Goal: Information Seeking & Learning: Understand process/instructions

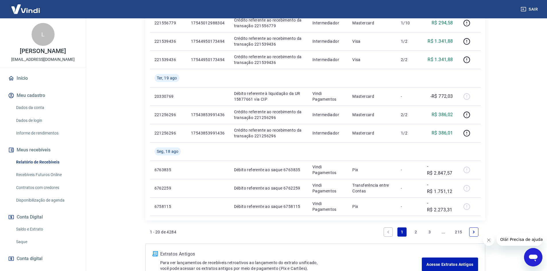
scroll to position [334, 0]
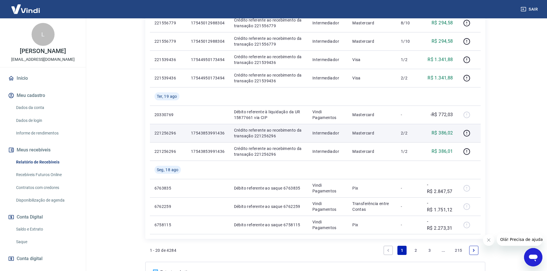
click at [215, 130] on p "17543853991436" at bounding box center [208, 133] width 34 height 6
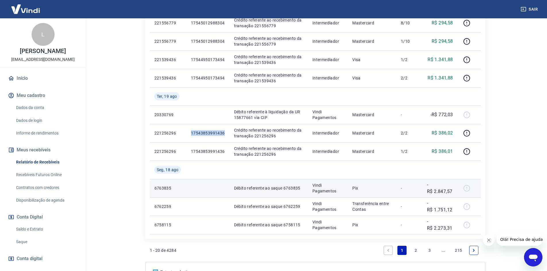
copy p "17543853991436"
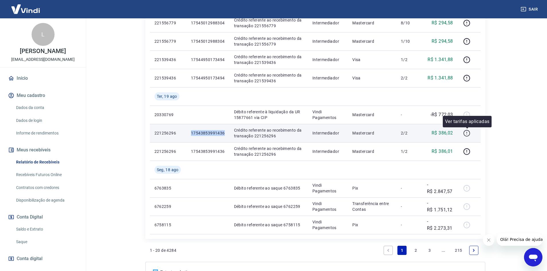
click at [467, 132] on icon "button" at bounding box center [466, 133] width 7 height 7
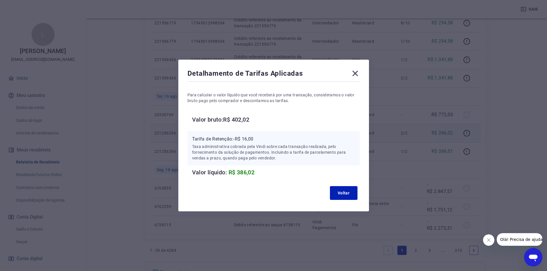
click at [358, 71] on icon at bounding box center [355, 73] width 9 height 9
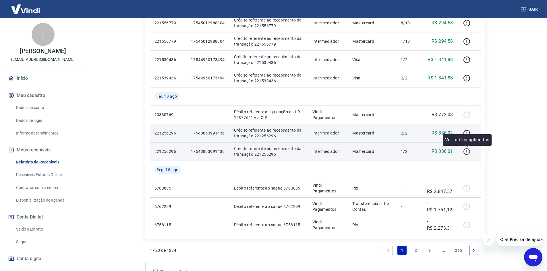
click at [467, 151] on icon "button" at bounding box center [466, 151] width 7 height 7
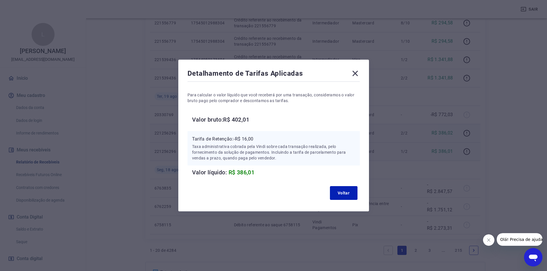
click at [360, 73] on icon at bounding box center [355, 73] width 9 height 9
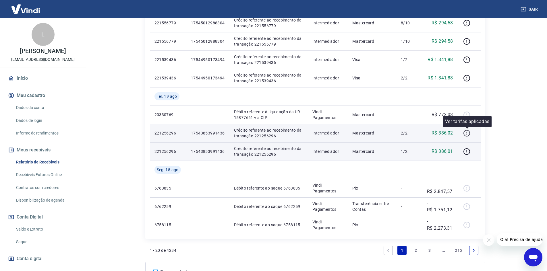
click at [465, 135] on icon "button" at bounding box center [466, 133] width 7 height 7
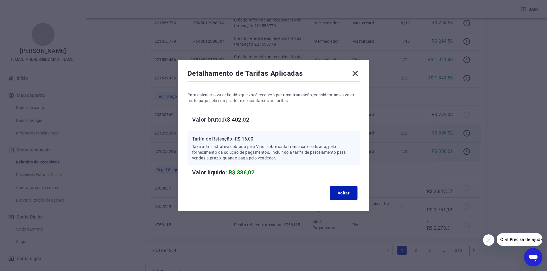
click at [360, 73] on icon at bounding box center [355, 73] width 9 height 9
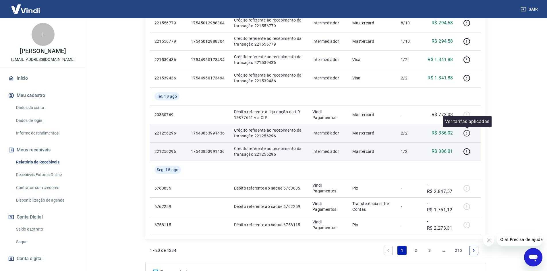
click at [468, 135] on icon "button" at bounding box center [466, 133] width 7 height 7
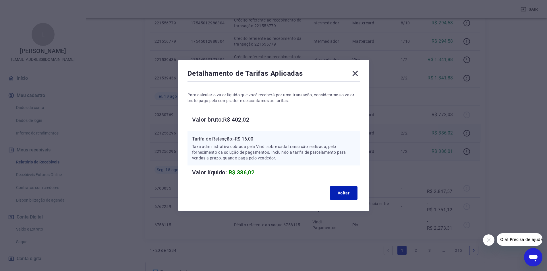
click at [452, 153] on div "Detalhamento de Tarifas Aplicadas Para calcular o valor líquido que você recebe…" at bounding box center [273, 135] width 547 height 271
click at [354, 74] on icon at bounding box center [355, 73] width 9 height 9
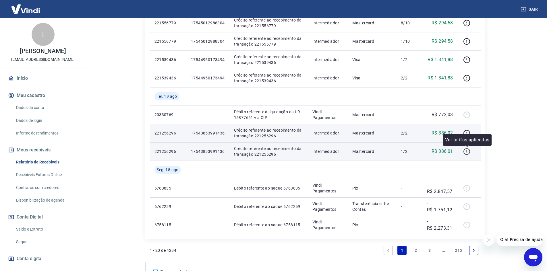
click at [468, 155] on icon "button" at bounding box center [466, 151] width 7 height 7
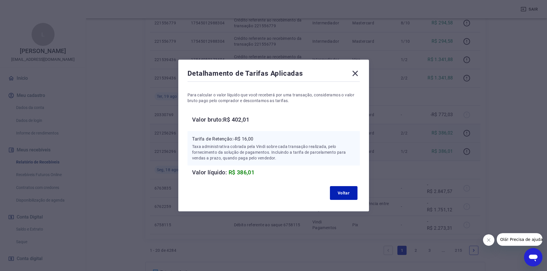
click at [355, 77] on icon at bounding box center [355, 73] width 9 height 9
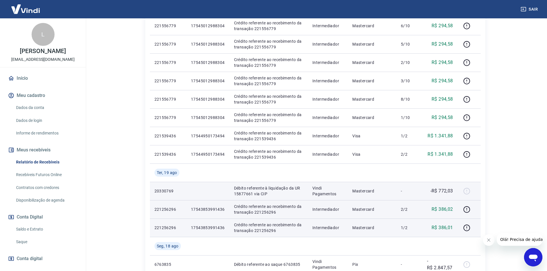
scroll to position [248, 0]
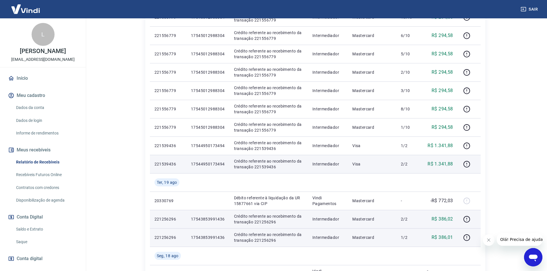
click at [192, 165] on p "17544950173494" at bounding box center [208, 164] width 34 height 6
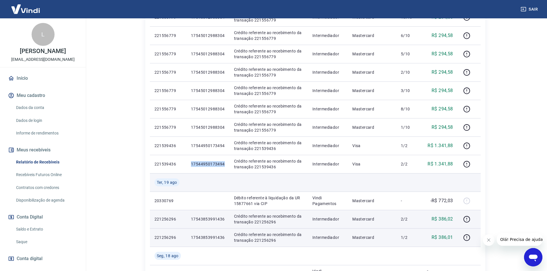
copy p "17544950173494"
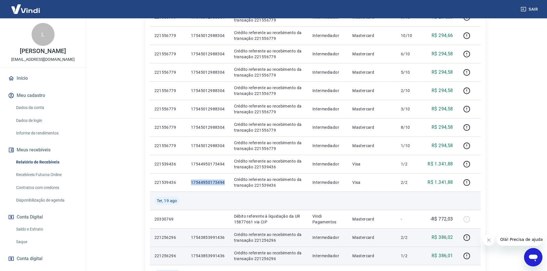
scroll to position [219, 0]
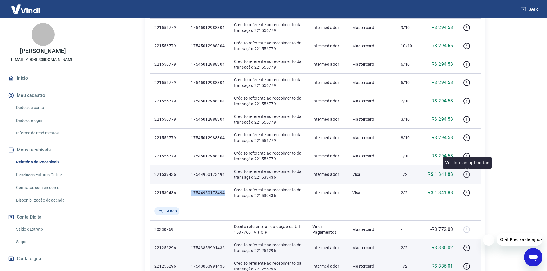
click at [466, 173] on icon "button" at bounding box center [466, 174] width 7 height 7
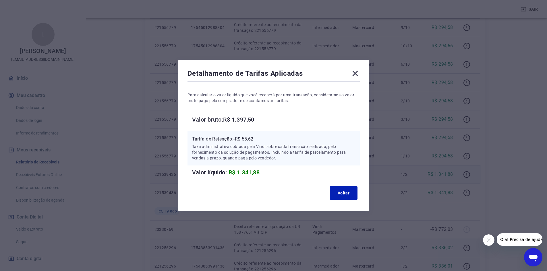
click at [357, 72] on icon at bounding box center [355, 73] width 9 height 9
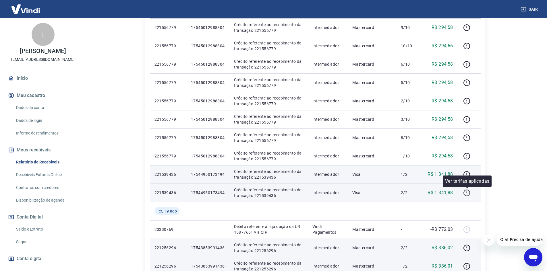
click at [466, 192] on icon "button" at bounding box center [466, 193] width 7 height 7
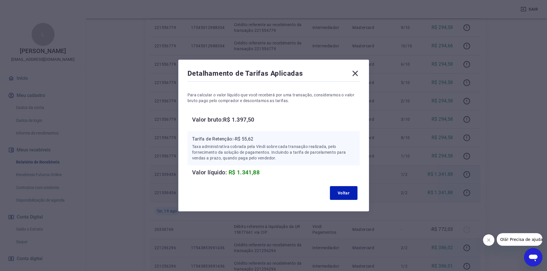
click at [356, 72] on icon at bounding box center [354, 73] width 5 height 5
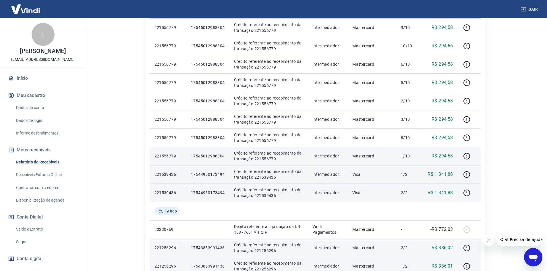
click at [210, 154] on p "17545012988304" at bounding box center [208, 156] width 34 height 6
copy p "17545012988304"
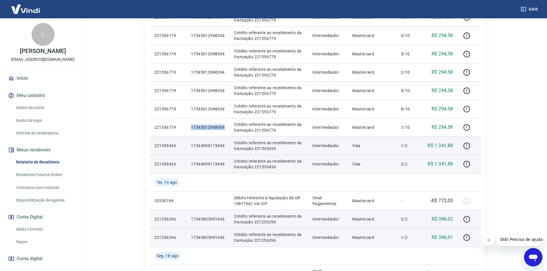
scroll to position [162, 0]
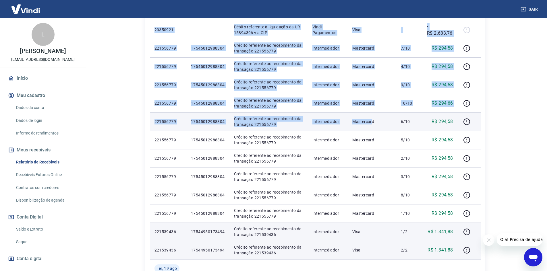
drag, startPoint x: 432, startPoint y: 184, endPoint x: 375, endPoint y: 126, distance: 81.3
click at [373, 125] on div "ID Pedido Descrição Origem Pagamento Parcelas Valor Líq. Tarifas [DATE] 2035120…" at bounding box center [315, 186] width 340 height 451
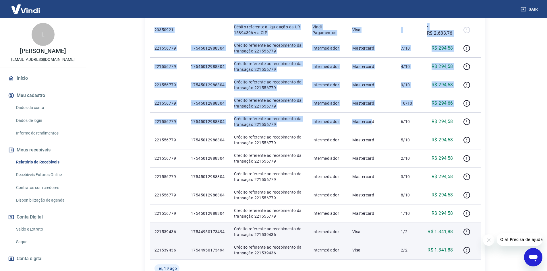
click at [487, 140] on div "Após o envio das liquidações aparecerem no Relatório de Recebíveis, elas podem …" at bounding box center [315, 167] width 354 height 620
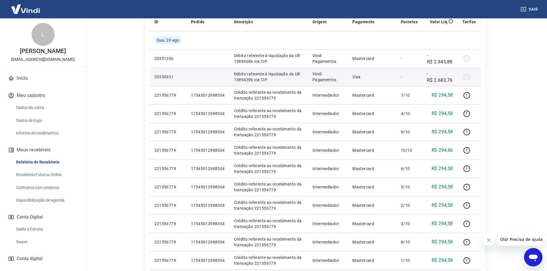
scroll to position [104, 0]
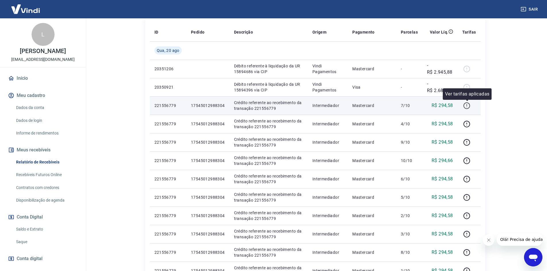
click at [466, 108] on icon "button" at bounding box center [467, 106] width 7 height 7
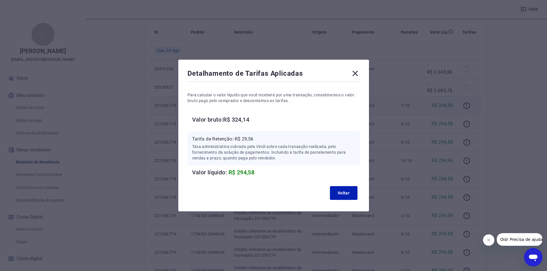
click at [358, 72] on icon at bounding box center [355, 73] width 9 height 9
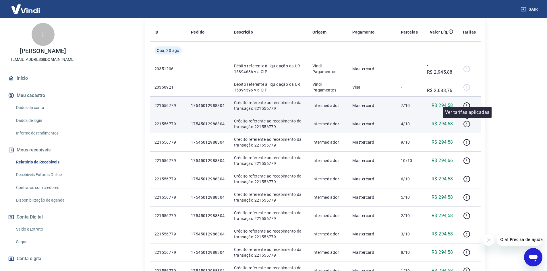
click at [470, 124] on icon "button" at bounding box center [467, 124] width 7 height 7
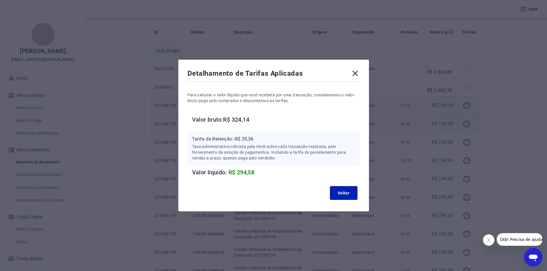
click at [359, 73] on icon at bounding box center [355, 73] width 9 height 9
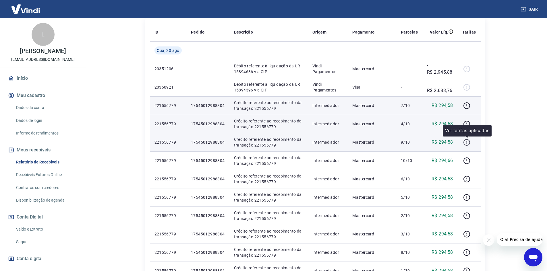
click at [467, 147] on button "button" at bounding box center [466, 142] width 9 height 9
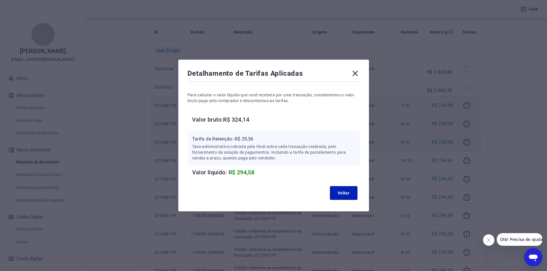
click at [358, 72] on icon at bounding box center [354, 73] width 5 height 5
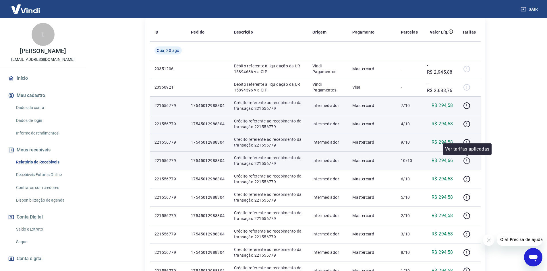
click at [469, 158] on icon "button" at bounding box center [466, 160] width 7 height 7
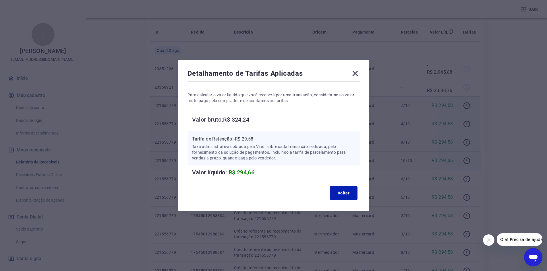
click at [359, 74] on icon at bounding box center [355, 73] width 9 height 9
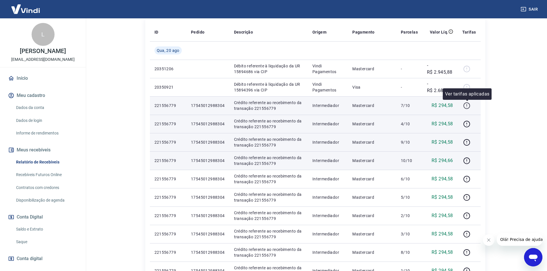
click at [465, 102] on icon "button" at bounding box center [466, 105] width 7 height 7
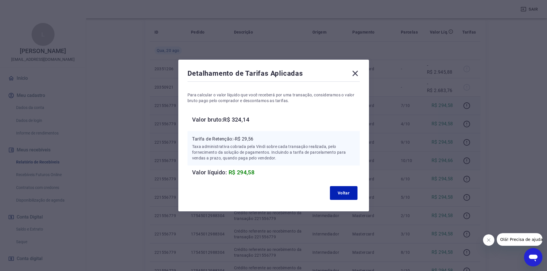
click at [358, 75] on icon at bounding box center [354, 73] width 5 height 5
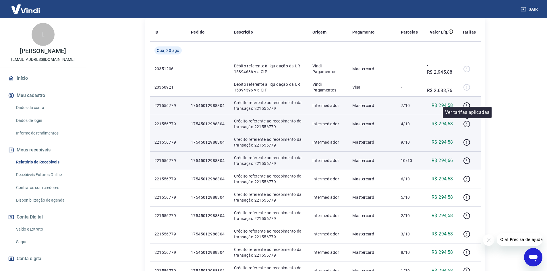
click at [466, 126] on icon "button" at bounding box center [466, 124] width 7 height 7
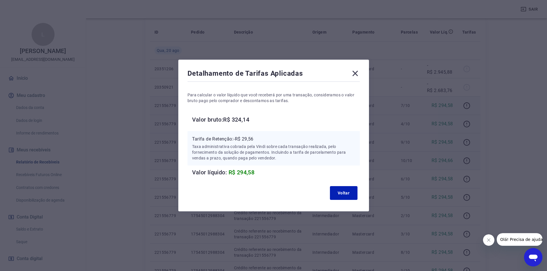
click at [358, 75] on icon at bounding box center [355, 73] width 9 height 9
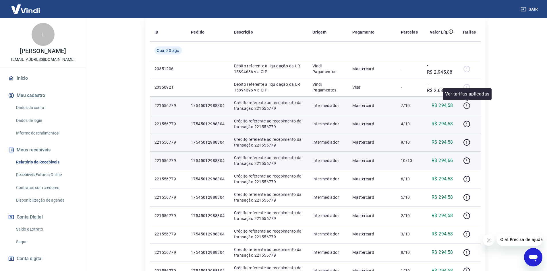
click at [463, 107] on button "button" at bounding box center [466, 105] width 9 height 9
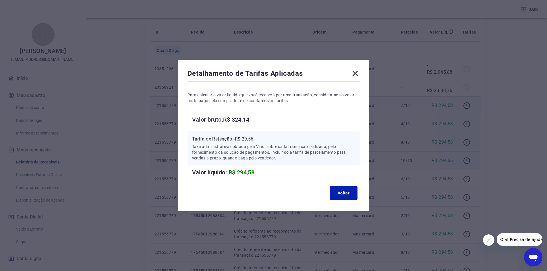
click at [356, 75] on icon at bounding box center [354, 73] width 5 height 5
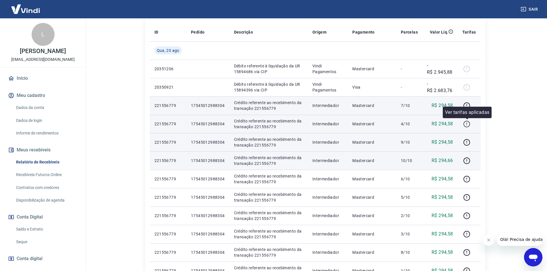
click at [469, 125] on icon "button" at bounding box center [466, 124] width 7 height 7
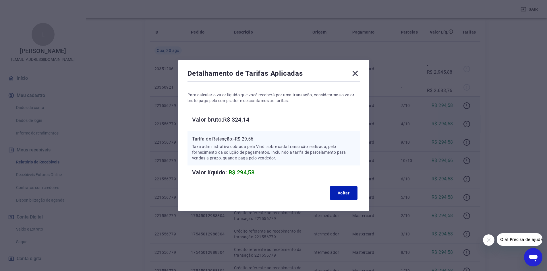
click at [360, 72] on icon at bounding box center [355, 73] width 9 height 9
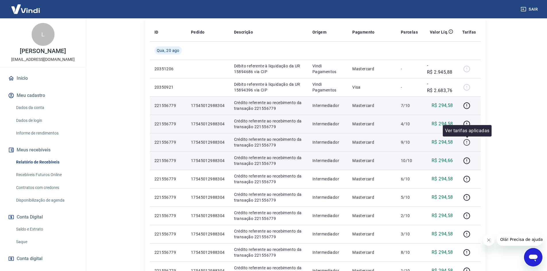
click at [468, 142] on icon "button" at bounding box center [466, 142] width 7 height 7
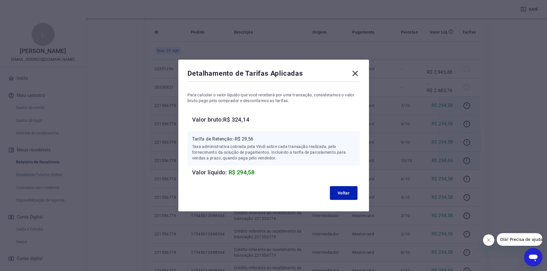
click at [360, 77] on icon at bounding box center [355, 73] width 9 height 9
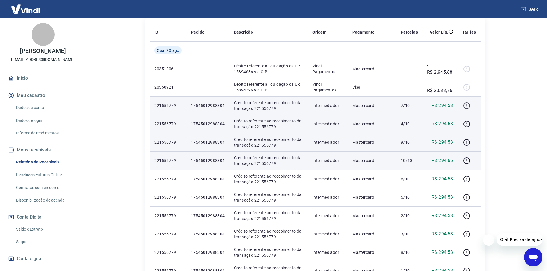
click at [470, 105] on icon "button" at bounding box center [467, 106] width 7 height 7
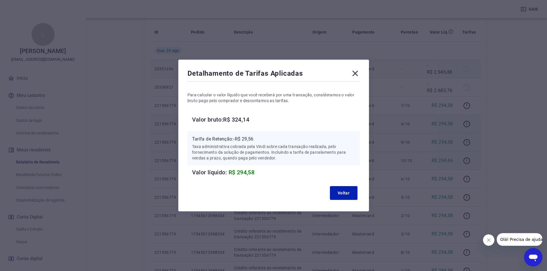
click at [358, 72] on icon at bounding box center [354, 73] width 5 height 5
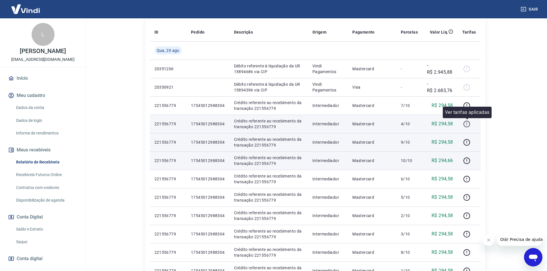
click at [470, 123] on icon "button" at bounding box center [466, 124] width 7 height 7
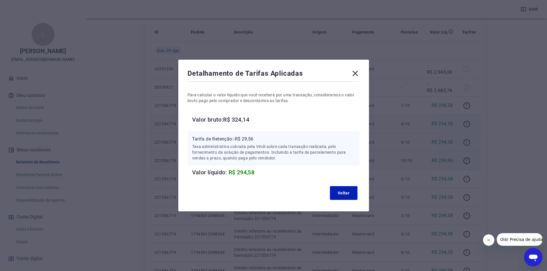
click at [356, 71] on icon at bounding box center [355, 73] width 9 height 9
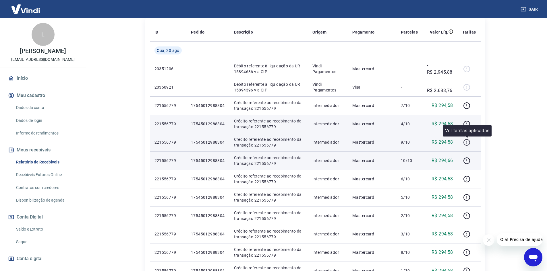
click at [465, 143] on icon "button" at bounding box center [466, 142] width 7 height 7
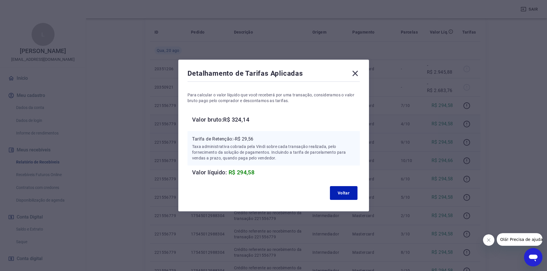
click at [356, 76] on icon at bounding box center [355, 73] width 9 height 9
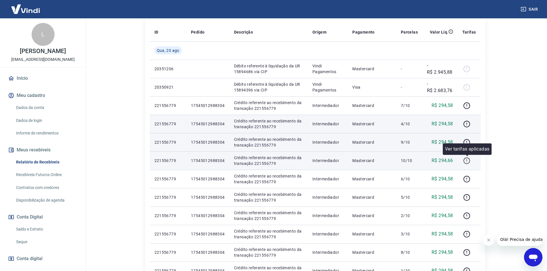
click at [469, 160] on icon "button" at bounding box center [466, 160] width 7 height 7
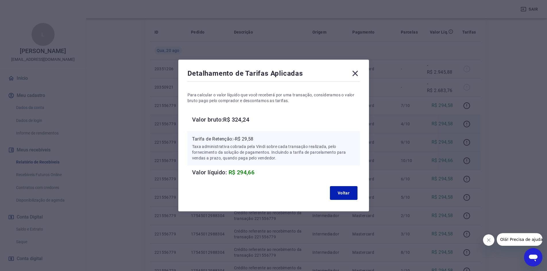
click at [357, 73] on icon at bounding box center [354, 73] width 5 height 5
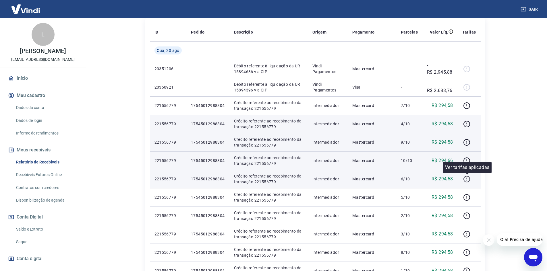
click at [466, 177] on icon "button" at bounding box center [467, 179] width 7 height 7
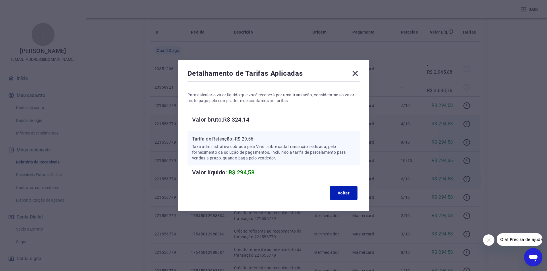
click at [357, 72] on icon at bounding box center [355, 73] width 9 height 9
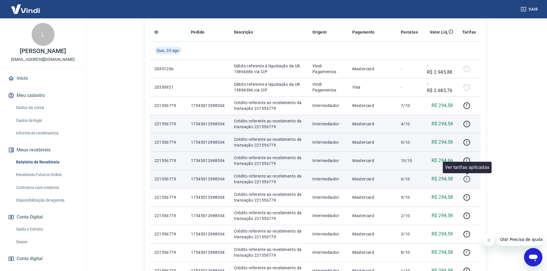
click at [464, 181] on icon "button" at bounding box center [466, 179] width 7 height 7
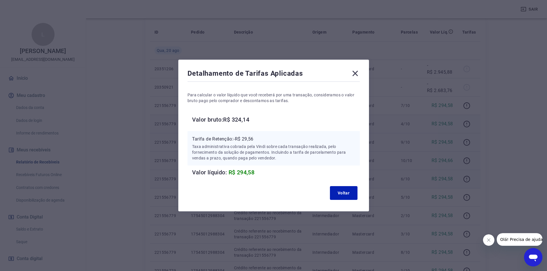
click at [359, 71] on icon at bounding box center [355, 73] width 9 height 9
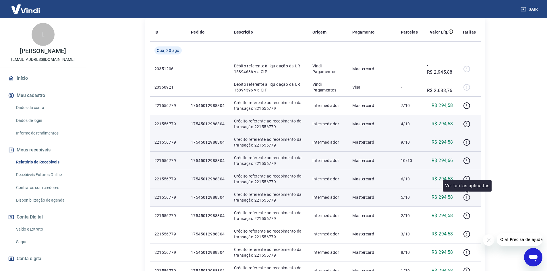
click at [467, 199] on icon "button" at bounding box center [466, 197] width 7 height 7
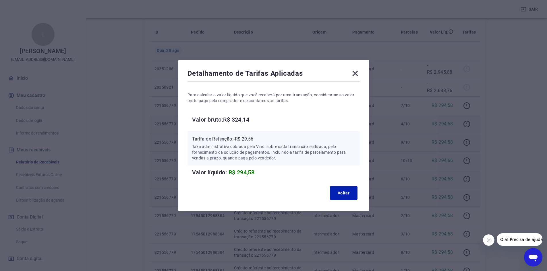
click at [466, 212] on div "Detalhamento de Tarifas Aplicadas Para calcular o valor líquido que você recebe…" at bounding box center [273, 135] width 547 height 271
click at [467, 215] on div "Detalhamento de Tarifas Aplicadas Para calcular o valor líquido que você recebe…" at bounding box center [273, 135] width 547 height 271
click at [351, 75] on div "Detalhamento de Tarifas Aplicadas" at bounding box center [274, 74] width 172 height 11
click at [356, 74] on icon at bounding box center [354, 73] width 5 height 5
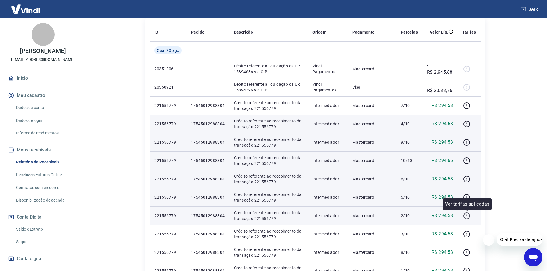
click at [470, 216] on icon "button" at bounding box center [467, 216] width 7 height 7
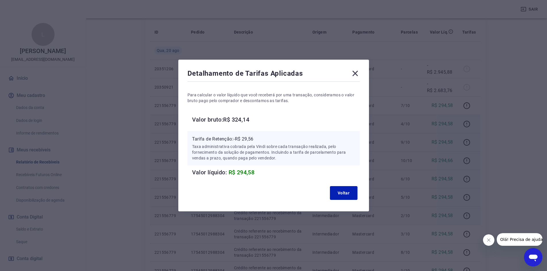
click at [356, 76] on icon at bounding box center [354, 73] width 5 height 5
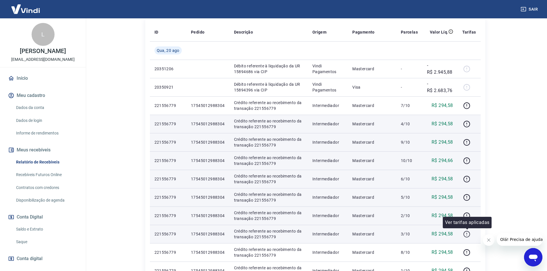
click at [468, 235] on icon "button" at bounding box center [466, 234] width 7 height 7
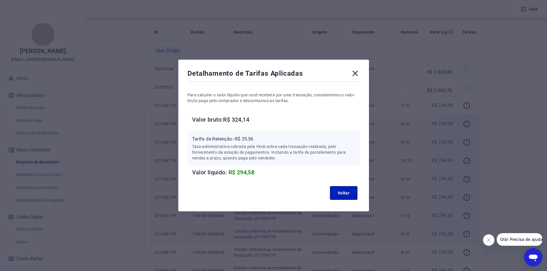
click at [359, 70] on icon at bounding box center [355, 73] width 9 height 9
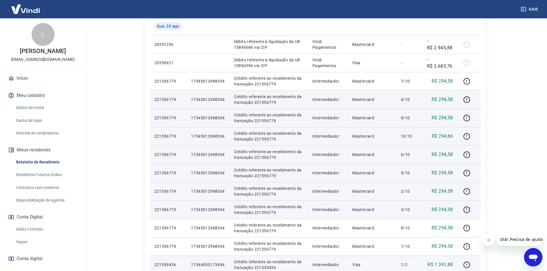
scroll to position [162, 0]
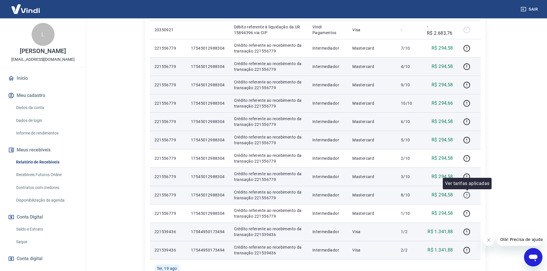
click at [464, 196] on icon "button" at bounding box center [466, 195] width 7 height 7
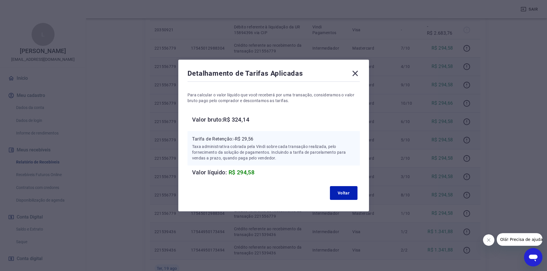
click at [358, 71] on icon at bounding box center [355, 73] width 9 height 9
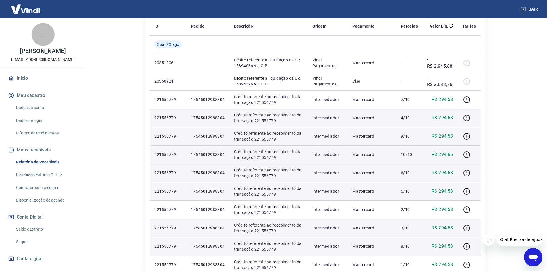
scroll to position [104, 0]
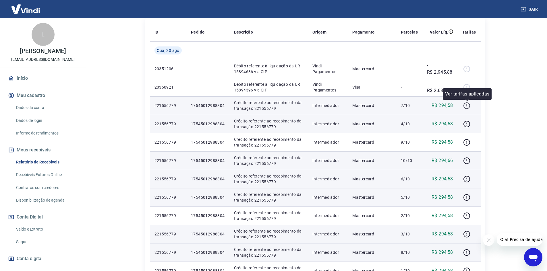
click at [471, 106] on button "button" at bounding box center [466, 105] width 9 height 9
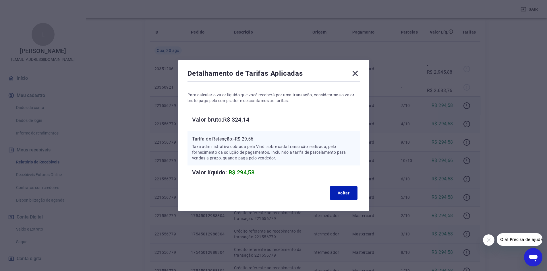
click at [510, 153] on div "Detalhamento de Tarifas Aplicadas Para calcular o valor líquido que você recebe…" at bounding box center [273, 135] width 547 height 271
click at [360, 75] on icon at bounding box center [355, 73] width 9 height 9
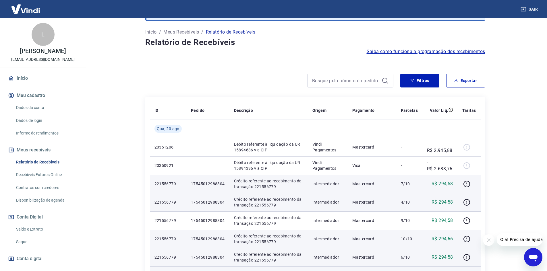
scroll to position [0, 0]
